Goal: Check status

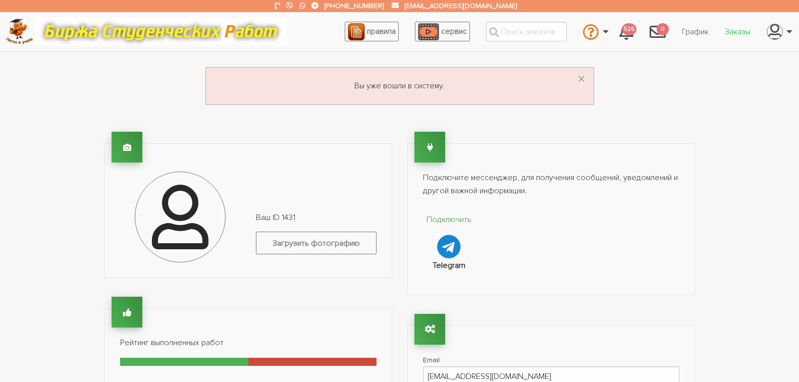
click at [741, 36] on link "Заказы" at bounding box center [738, 31] width 42 height 19
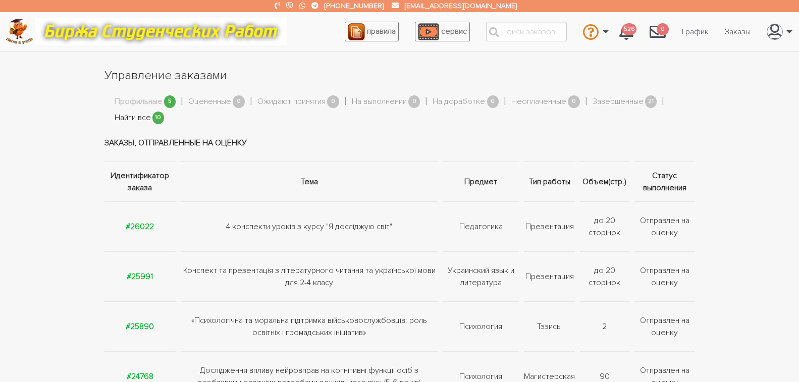
click at [135, 117] on link "Найти все" at bounding box center [133, 118] width 36 height 13
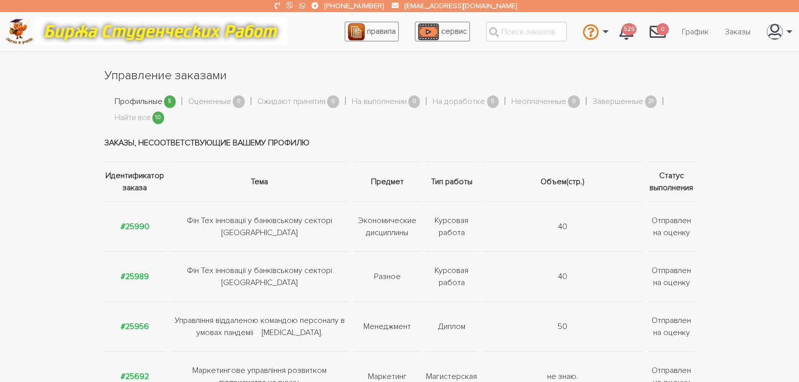
click at [144, 100] on link "Профильные" at bounding box center [139, 101] width 48 height 13
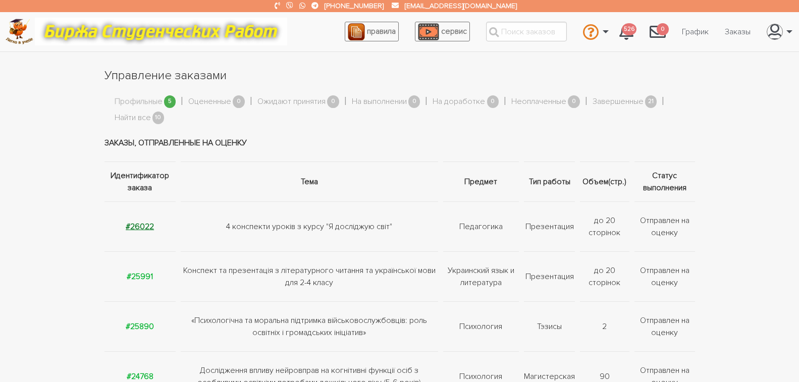
click at [147, 225] on strong "#26022" at bounding box center [140, 227] width 28 height 10
